Goal: Task Accomplishment & Management: Manage account settings

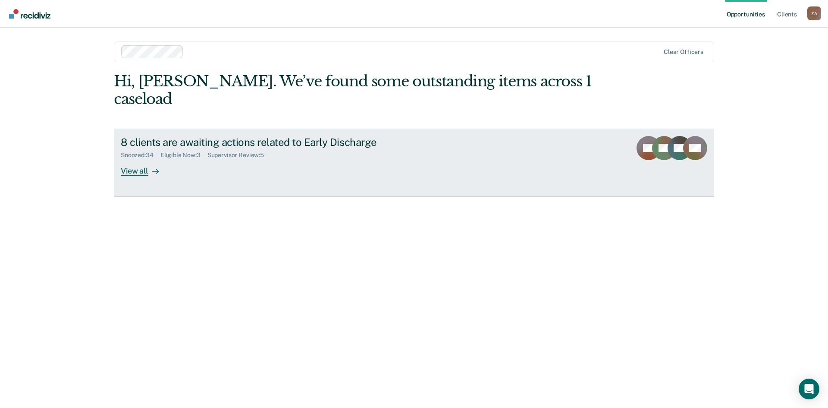
click at [129, 159] on div "View all" at bounding box center [145, 167] width 48 height 17
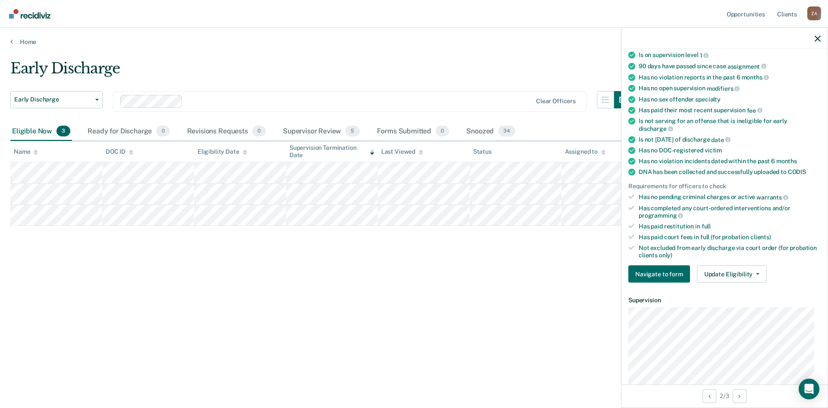
scroll to position [190, 0]
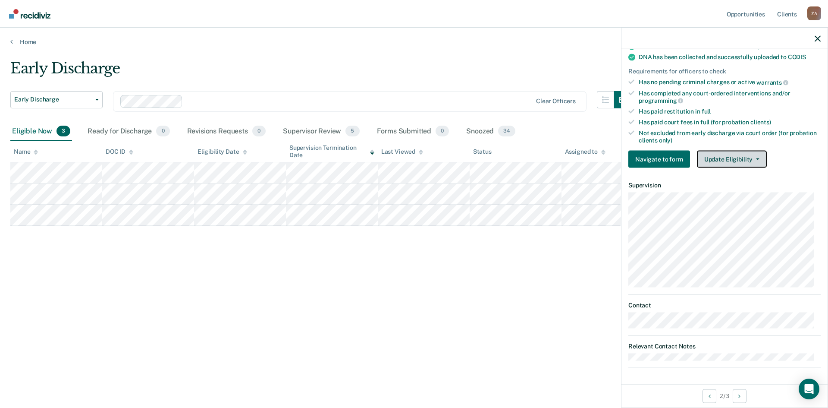
click at [740, 153] on button "Update Eligibility" at bounding box center [732, 159] width 70 height 17
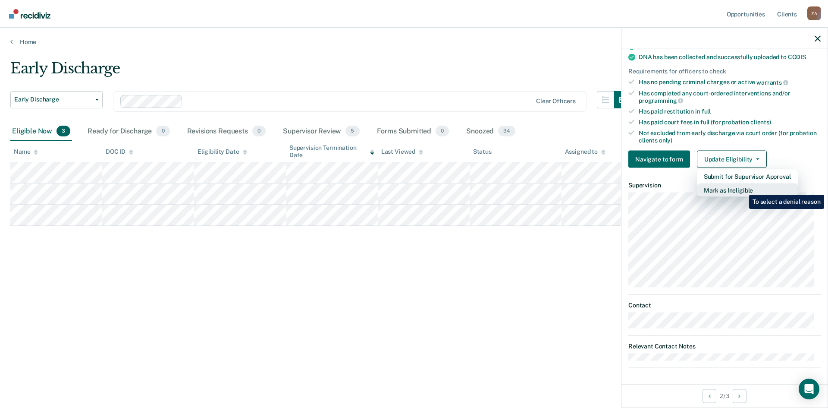
click at [743, 188] on button "Mark as Ineligible" at bounding box center [747, 190] width 101 height 14
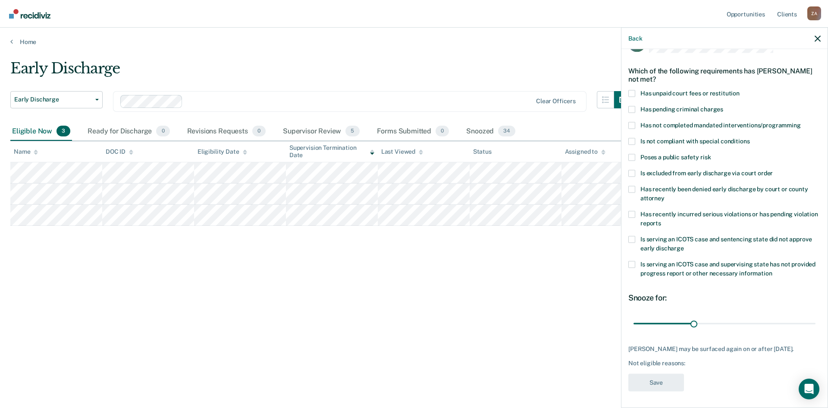
click at [633, 241] on span at bounding box center [632, 239] width 7 height 7
click at [684, 245] on input "Is serving an ICOTS case and sentencing state did not approve early discharge" at bounding box center [684, 245] width 0 height 0
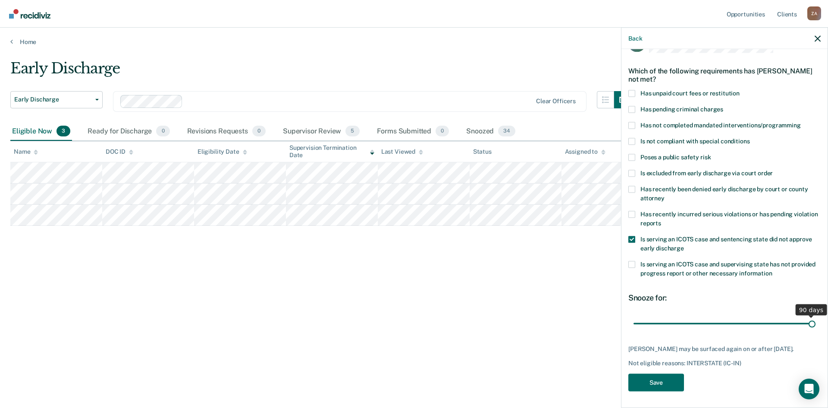
drag, startPoint x: 690, startPoint y: 323, endPoint x: 819, endPoint y: 317, distance: 128.7
type input "90"
click at [816, 317] on input "range" at bounding box center [725, 323] width 182 height 15
click at [666, 387] on button "Save" at bounding box center [657, 382] width 56 height 18
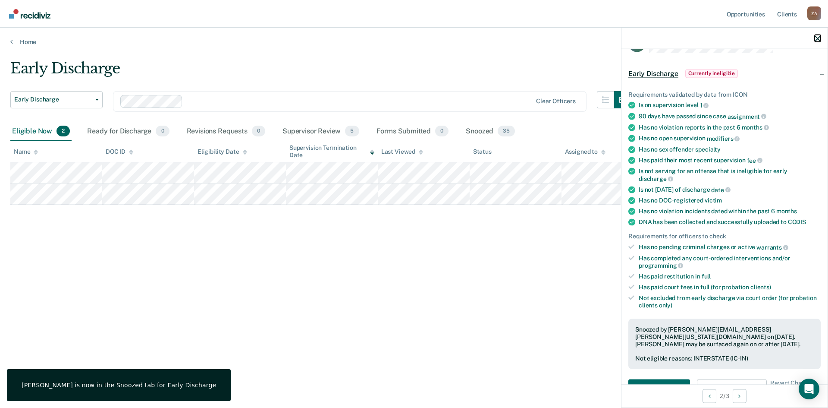
click at [815, 40] on icon "button" at bounding box center [818, 38] width 6 height 6
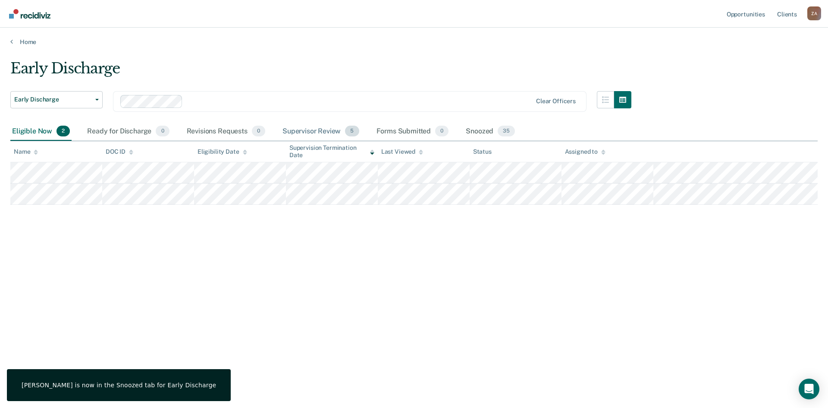
click at [343, 133] on div "Supervisor Review 5" at bounding box center [321, 131] width 80 height 19
